Goal: Check status: Check status

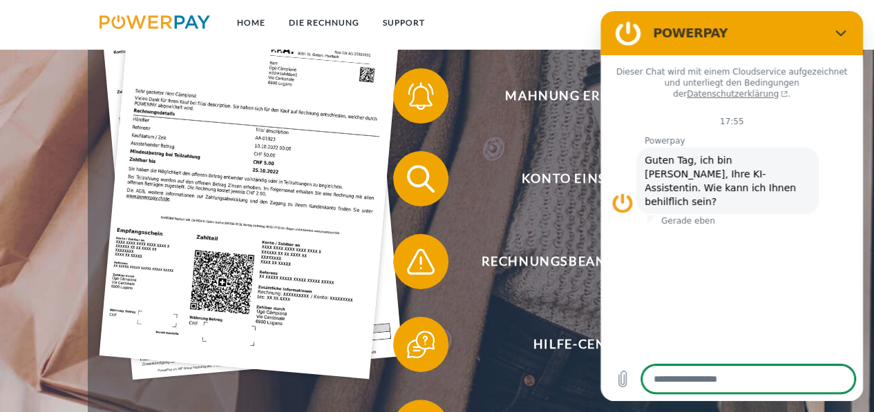
scroll to position [345, 0]
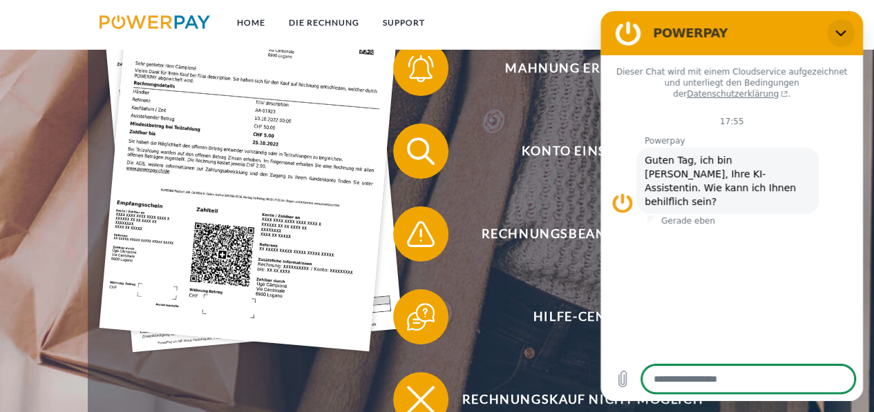
click at [841, 34] on icon "Schließen" at bounding box center [840, 33] width 10 height 6
type textarea "*"
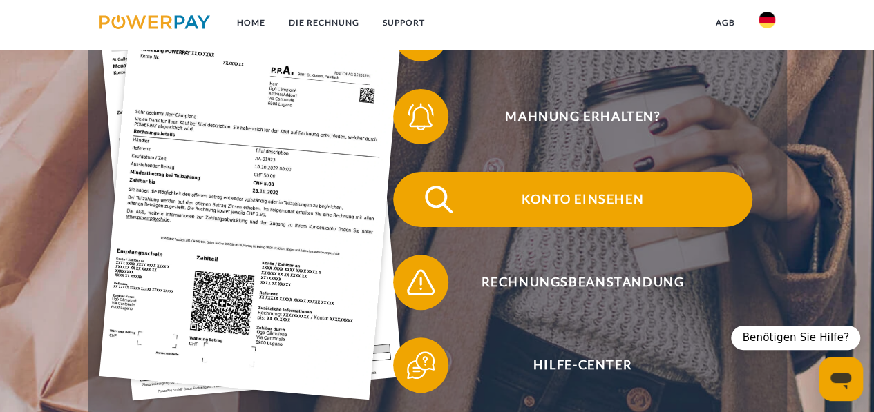
scroll to position [276, 0]
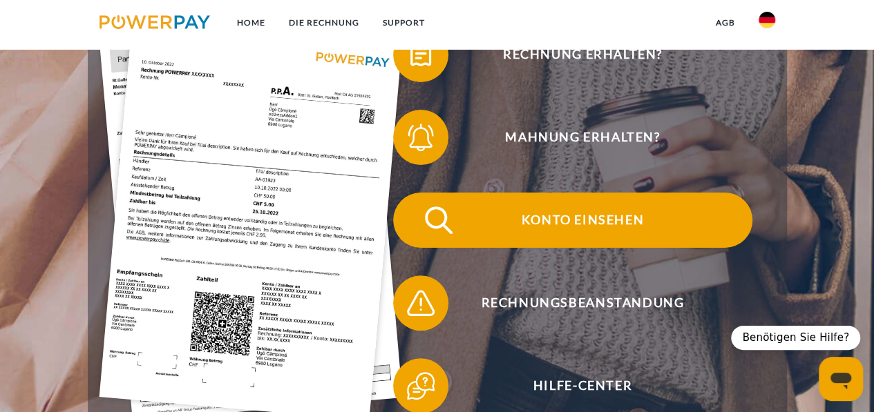
click at [561, 216] on span "Konto einsehen" at bounding box center [582, 220] width 338 height 55
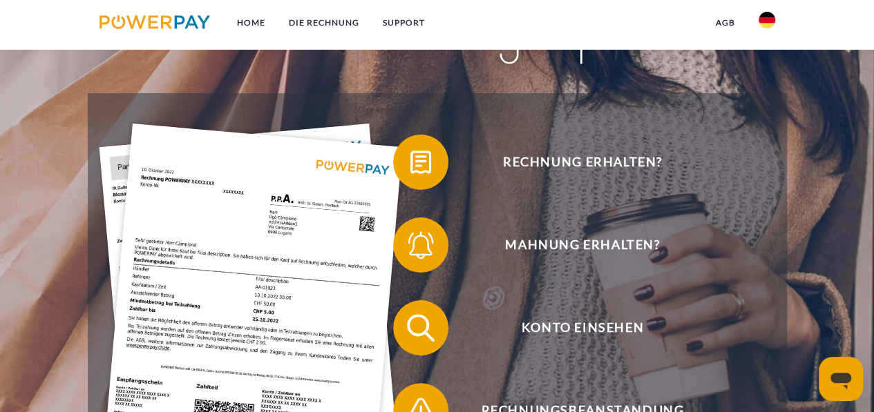
scroll to position [207, 0]
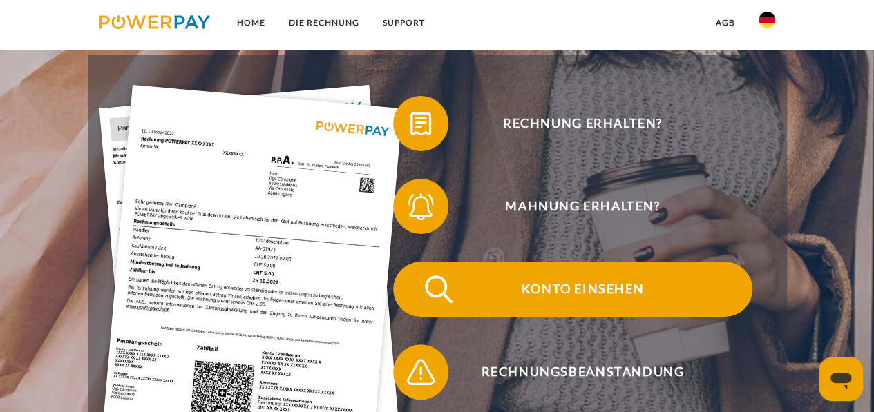
click at [615, 299] on span "Konto einsehen" at bounding box center [582, 289] width 338 height 55
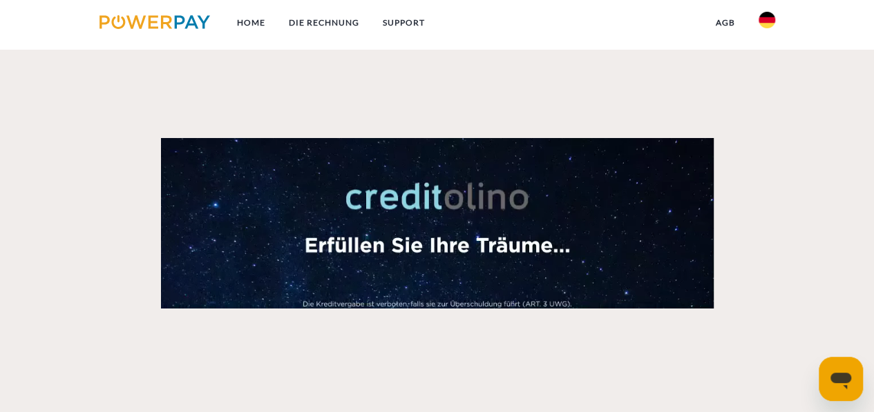
scroll to position [1796, 0]
